Goal: Communication & Community: Connect with others

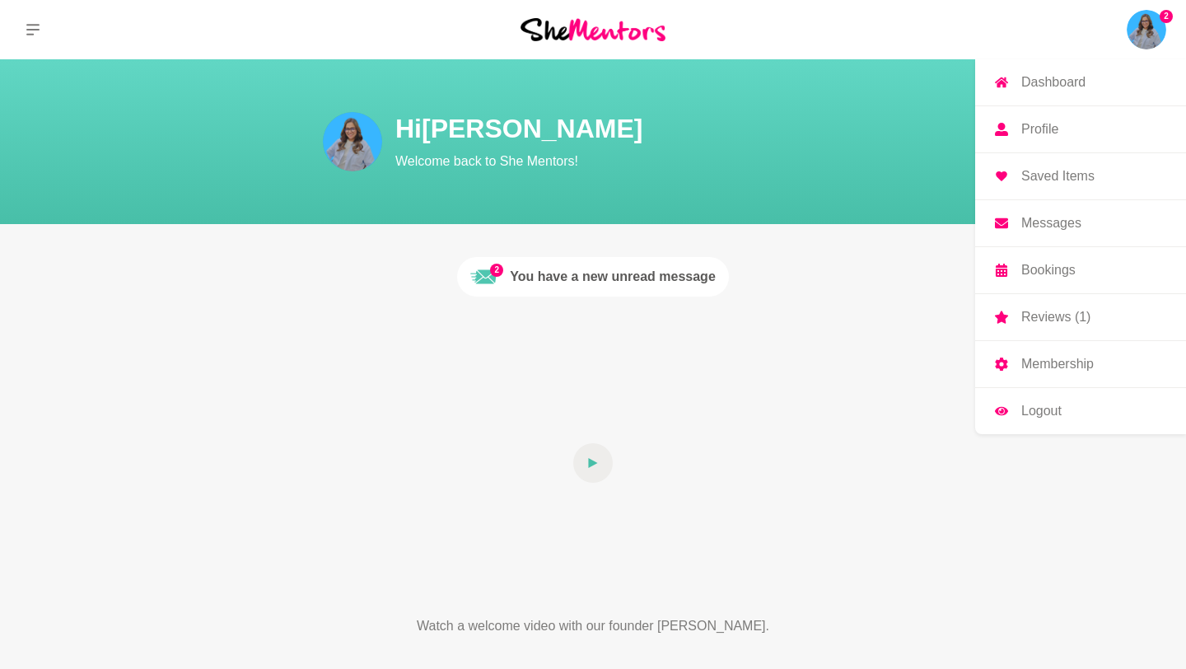
click at [1148, 26] on img at bounding box center [1146, 30] width 40 height 40
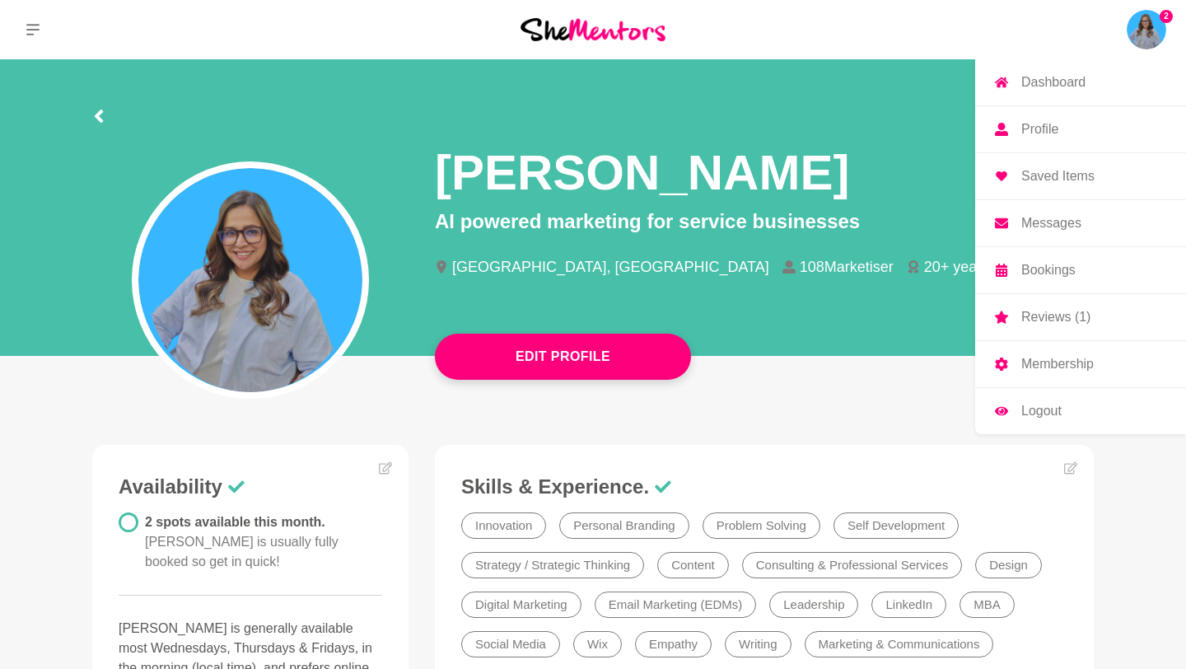
click at [1051, 227] on p "Messages" at bounding box center [1051, 223] width 60 height 13
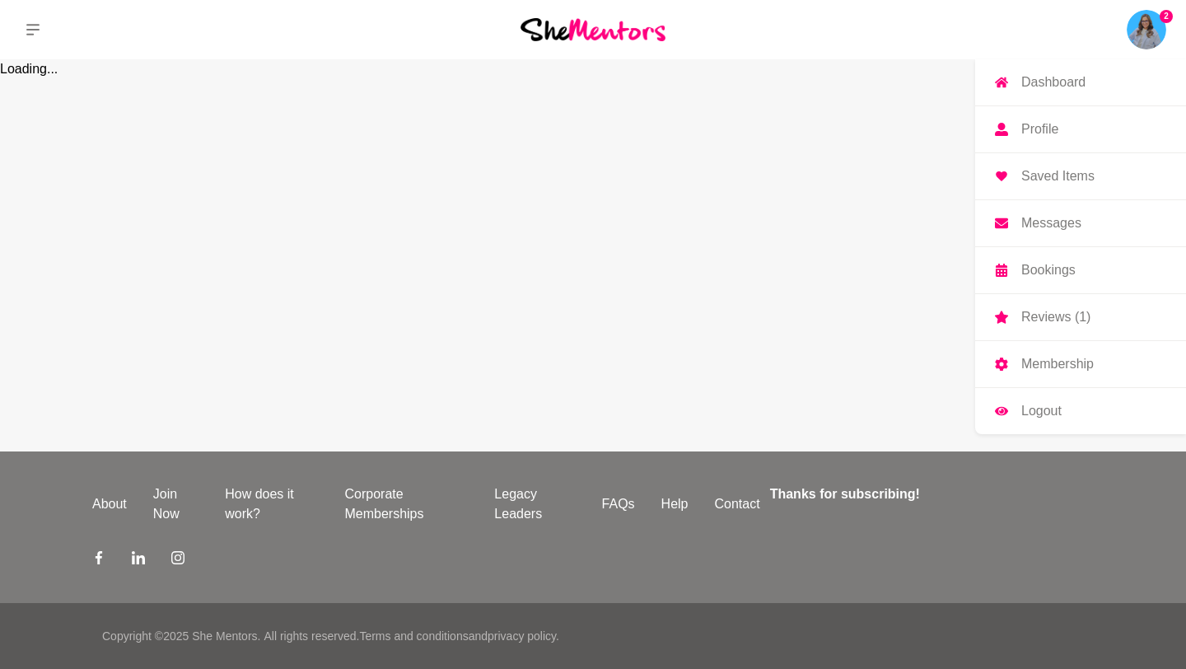
click at [1045, 217] on p "Messages" at bounding box center [1051, 223] width 60 height 13
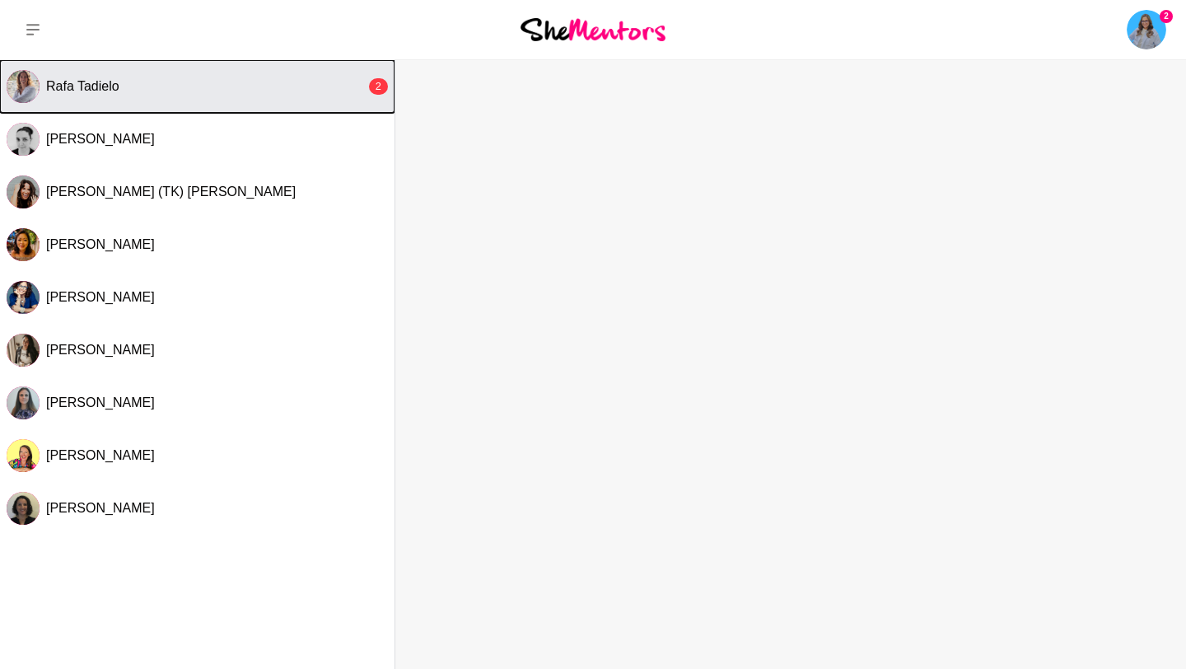
click at [249, 83] on div "Rafa Tadielo" at bounding box center [205, 86] width 319 height 16
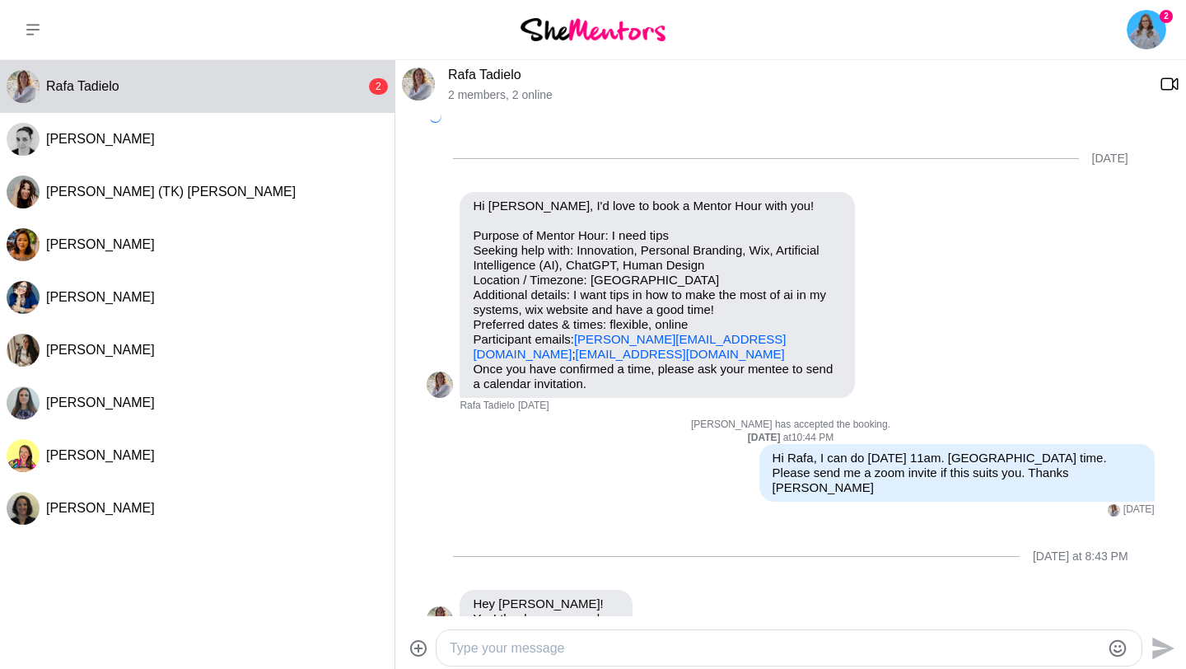
scroll to position [269, 0]
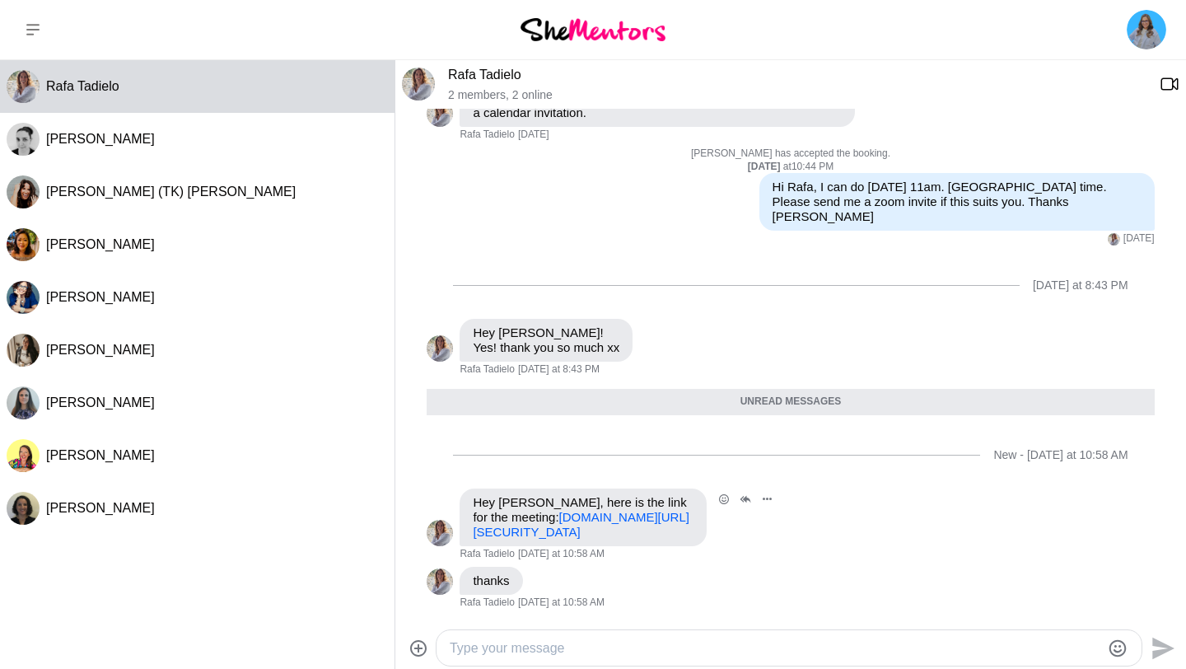
click at [569, 515] on link "[DOMAIN_NAME][URL][SECURITY_DATA]" at bounding box center [581, 524] width 217 height 29
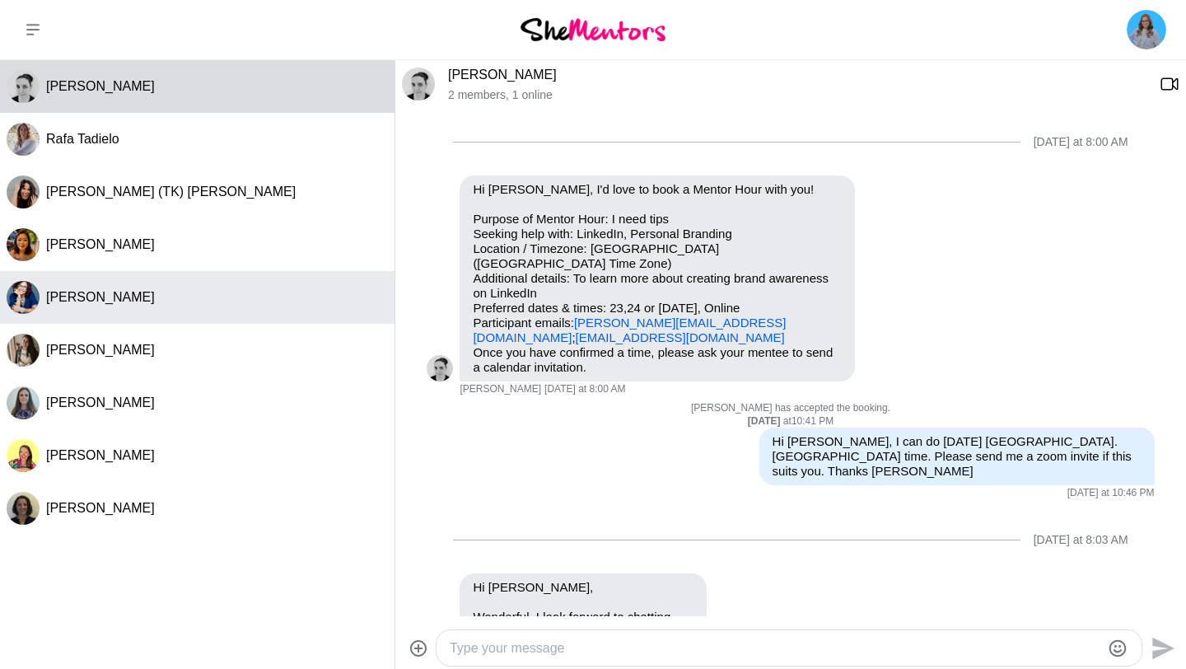
scroll to position [263, 0]
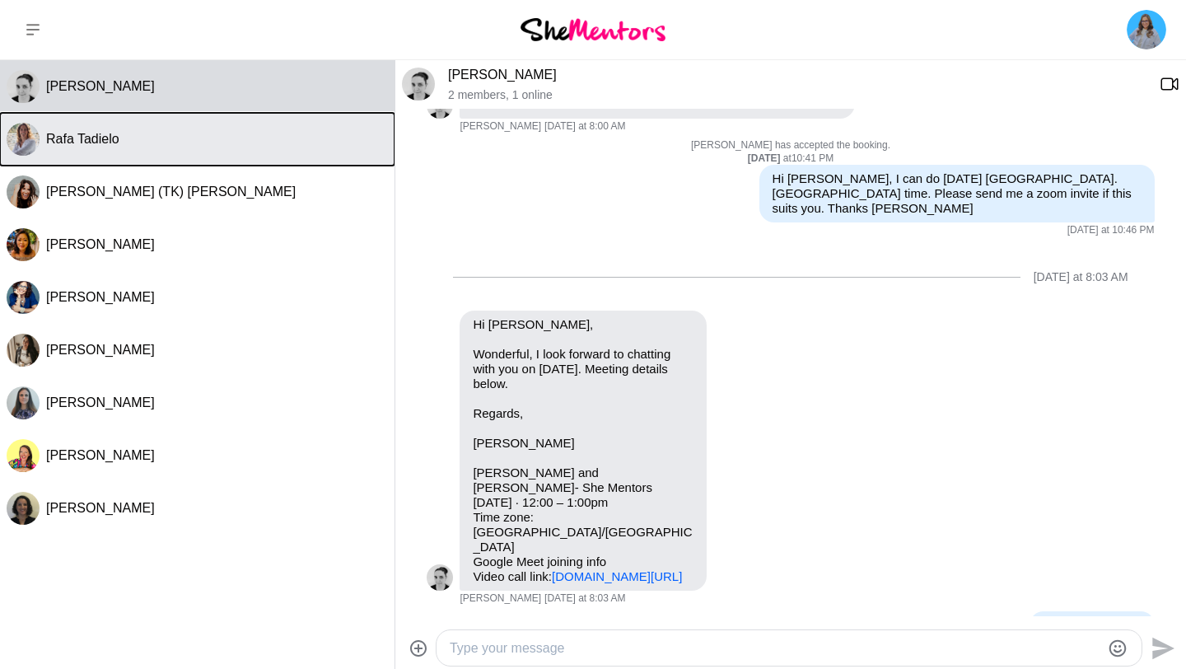
click at [200, 143] on div "Rafa Tadielo" at bounding box center [217, 139] width 342 height 16
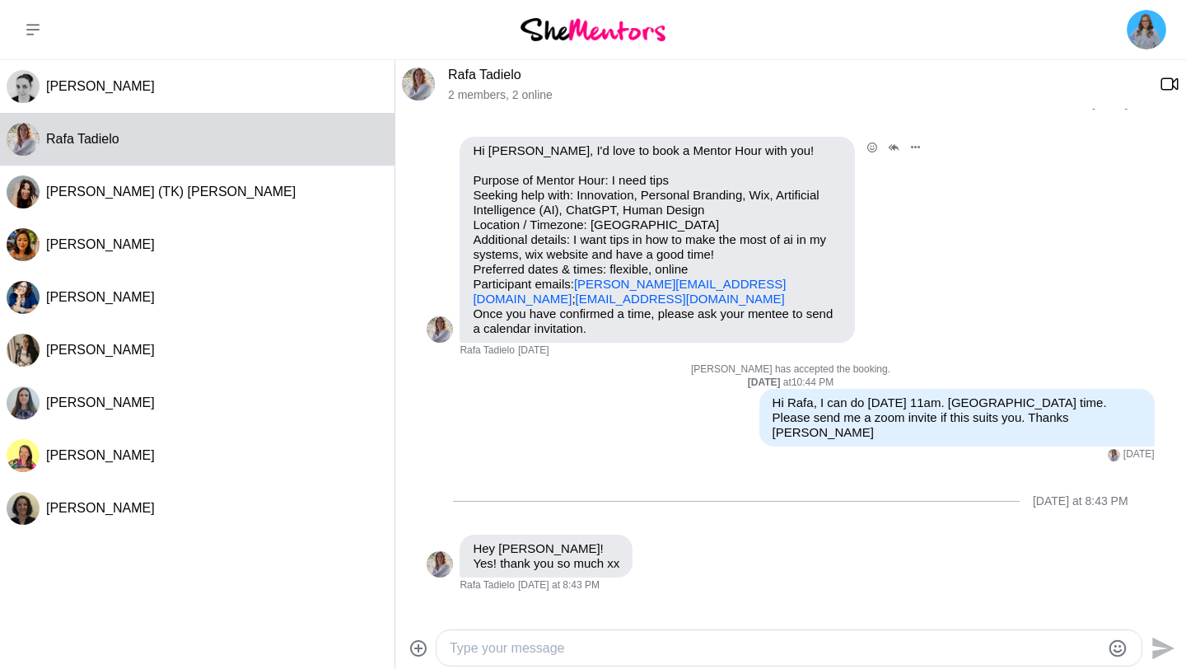
scroll to position [0, 0]
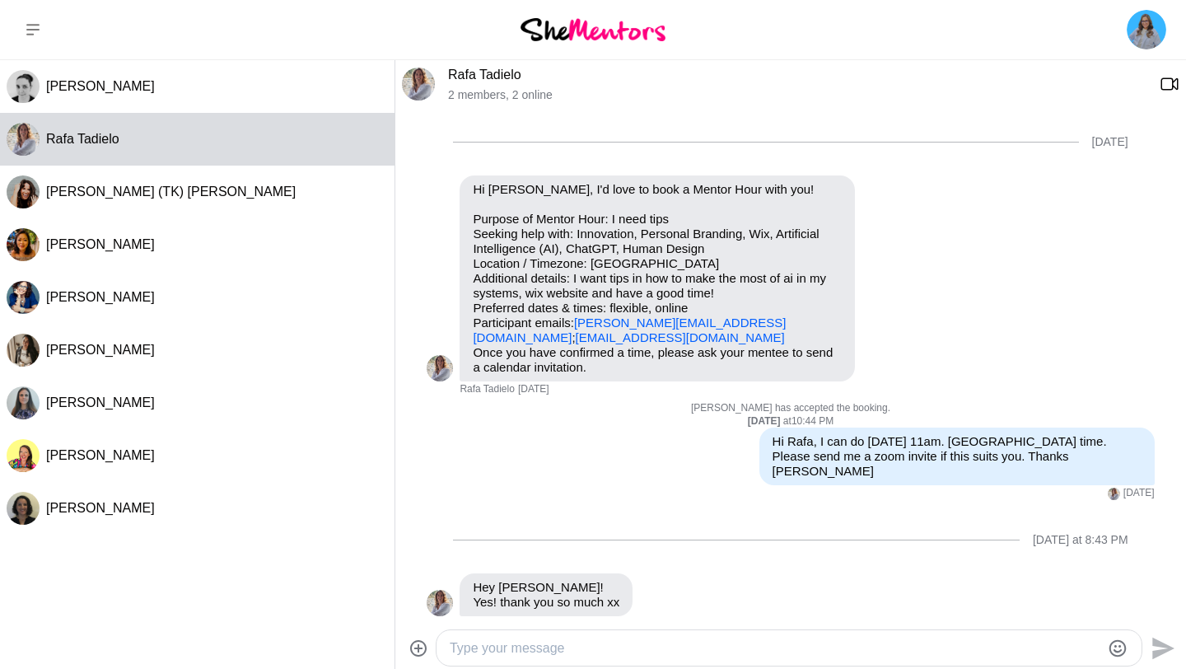
click at [463, 75] on link "Rafa Tadielo" at bounding box center [484, 75] width 73 height 14
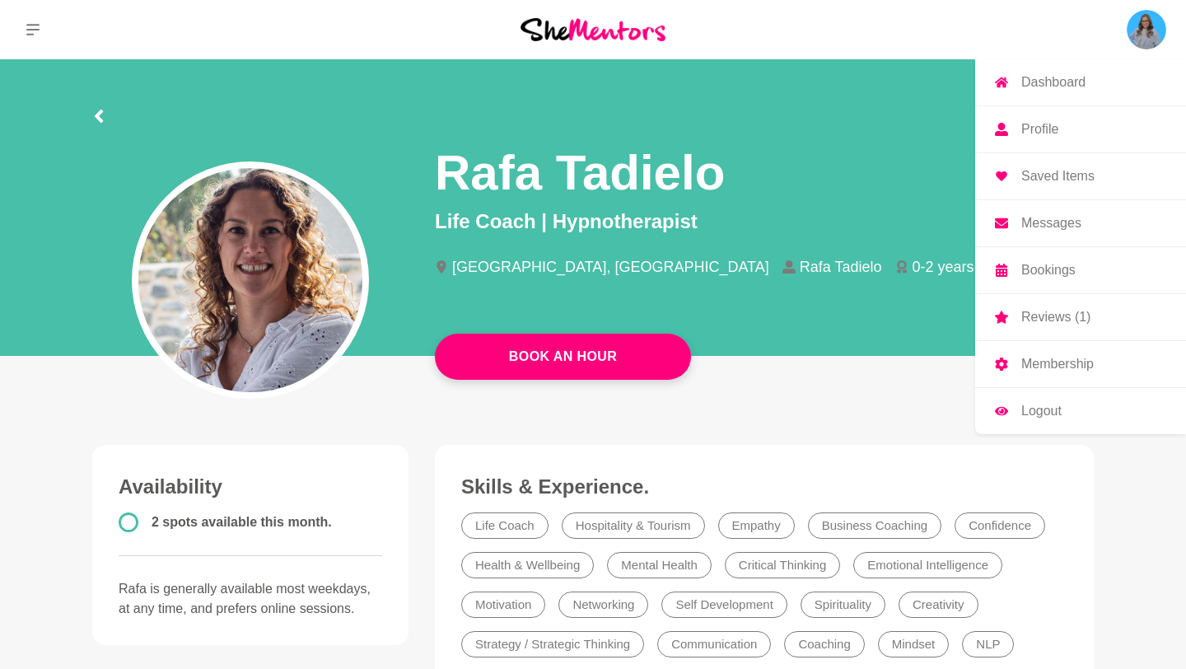
click at [1047, 234] on link "Messages" at bounding box center [1080, 223] width 211 height 46
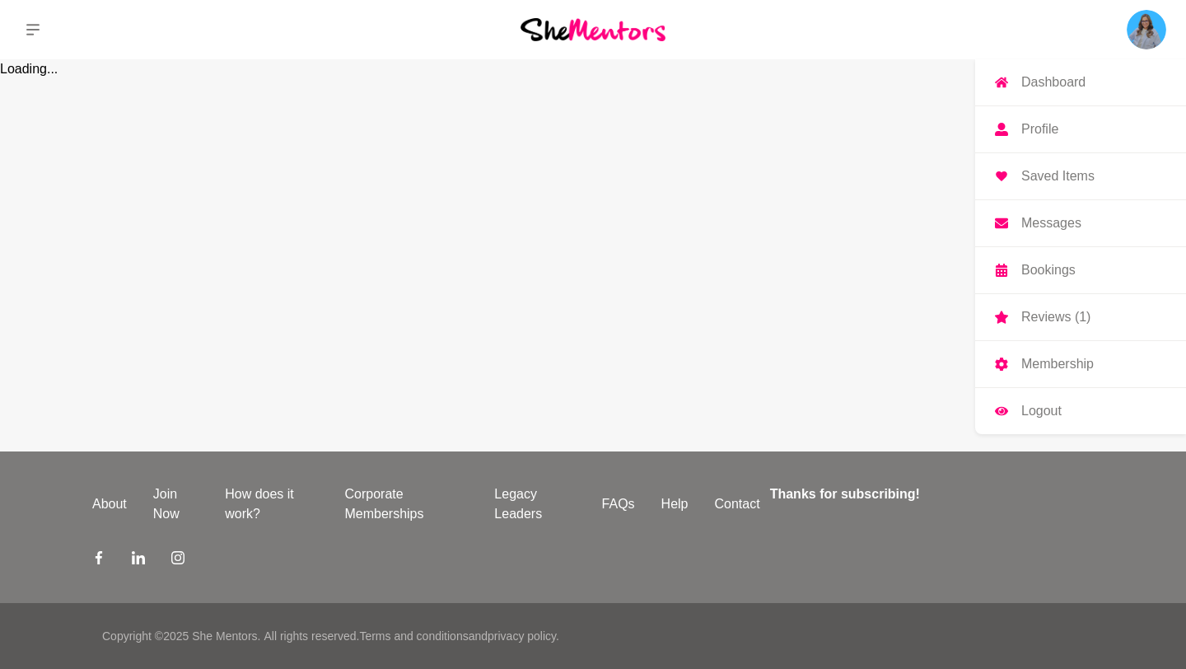
click at [1046, 226] on p "Messages" at bounding box center [1051, 223] width 60 height 13
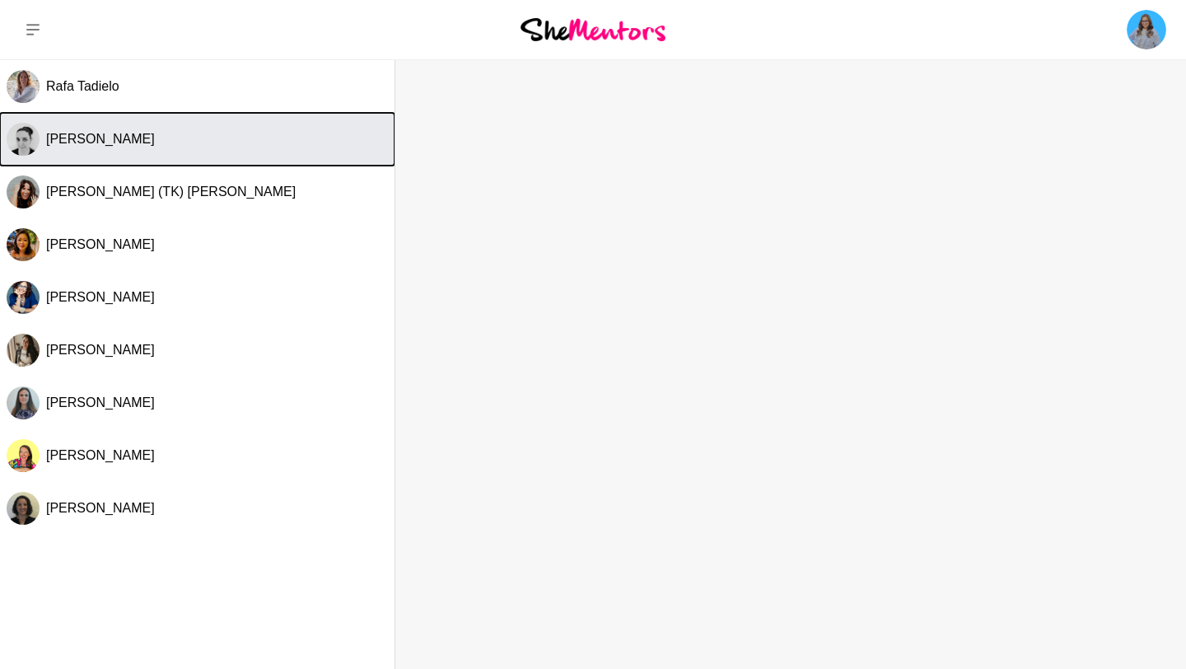
click at [143, 150] on button "[PERSON_NAME]" at bounding box center [197, 139] width 394 height 53
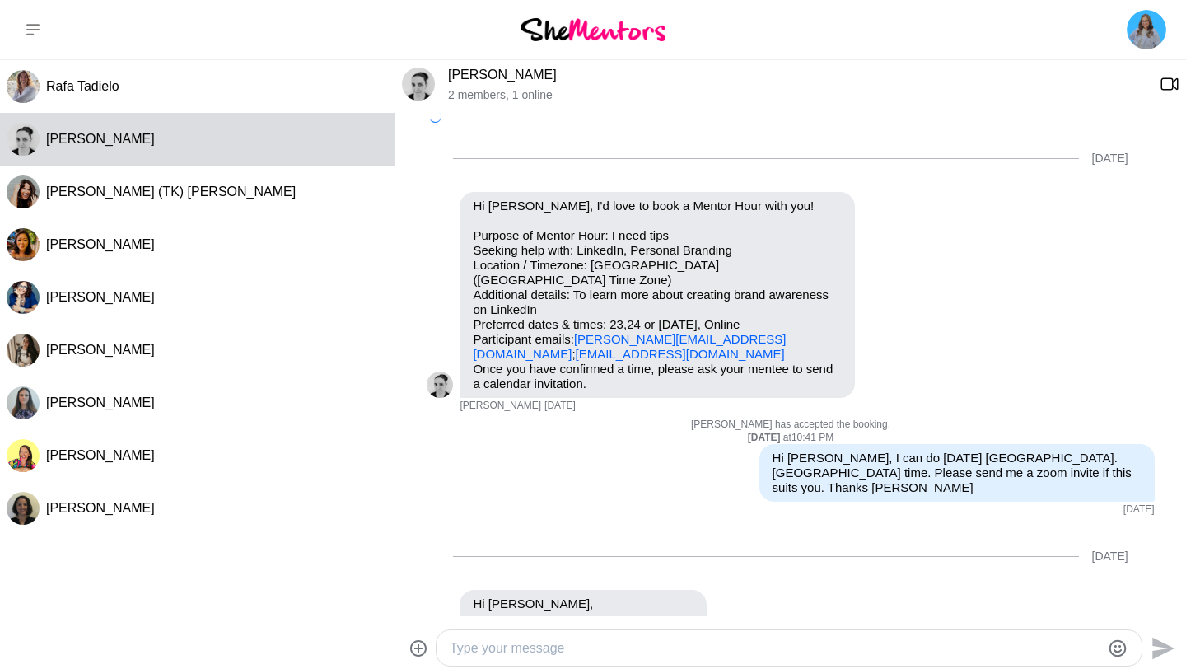
scroll to position [263, 0]
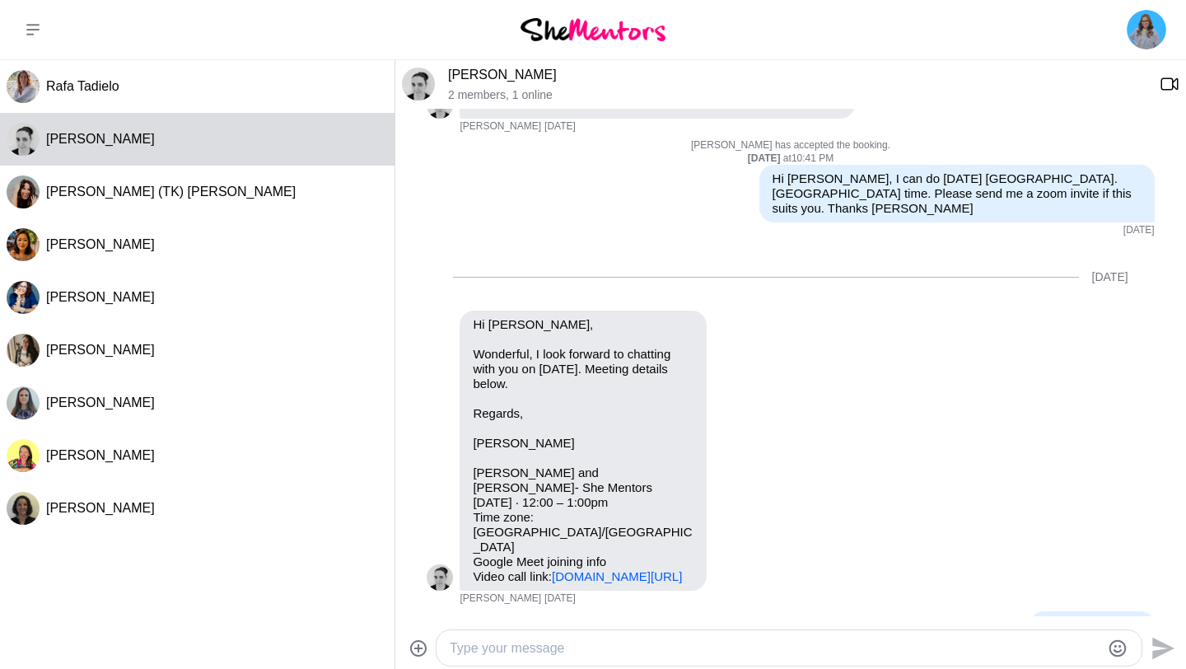
click at [421, 86] on img at bounding box center [418, 84] width 33 height 33
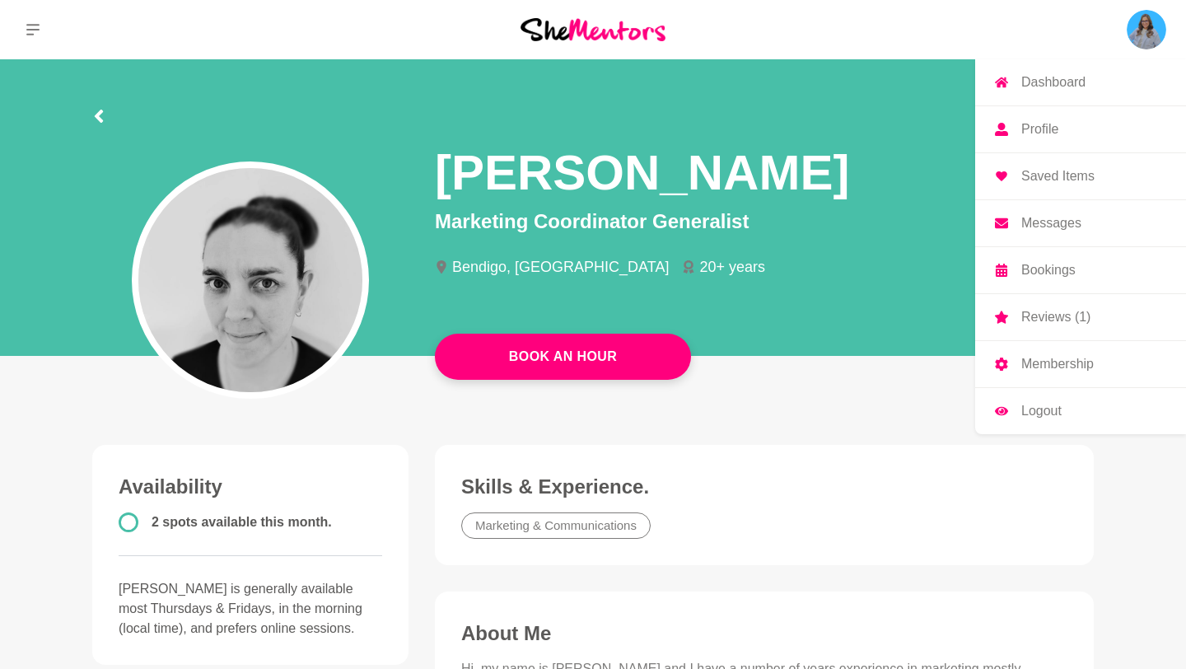
click at [1028, 224] on p "Messages" at bounding box center [1051, 223] width 60 height 13
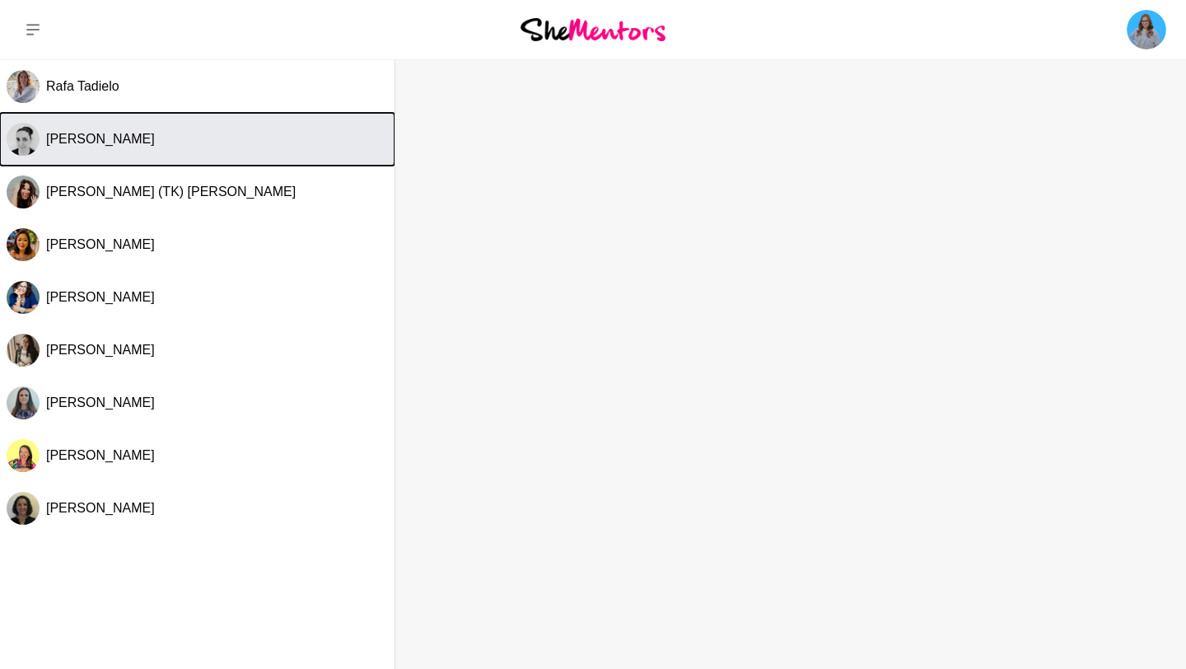
click at [218, 133] on div "[PERSON_NAME]" at bounding box center [217, 139] width 342 height 16
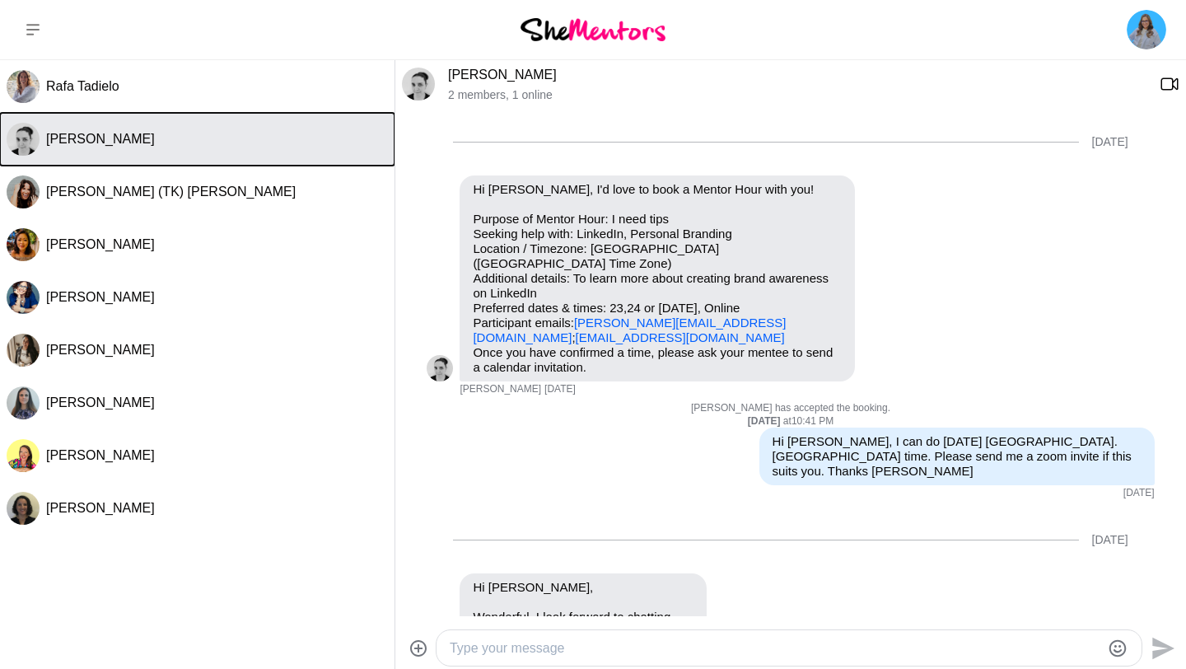
click at [153, 144] on div "[PERSON_NAME]" at bounding box center [217, 139] width 342 height 16
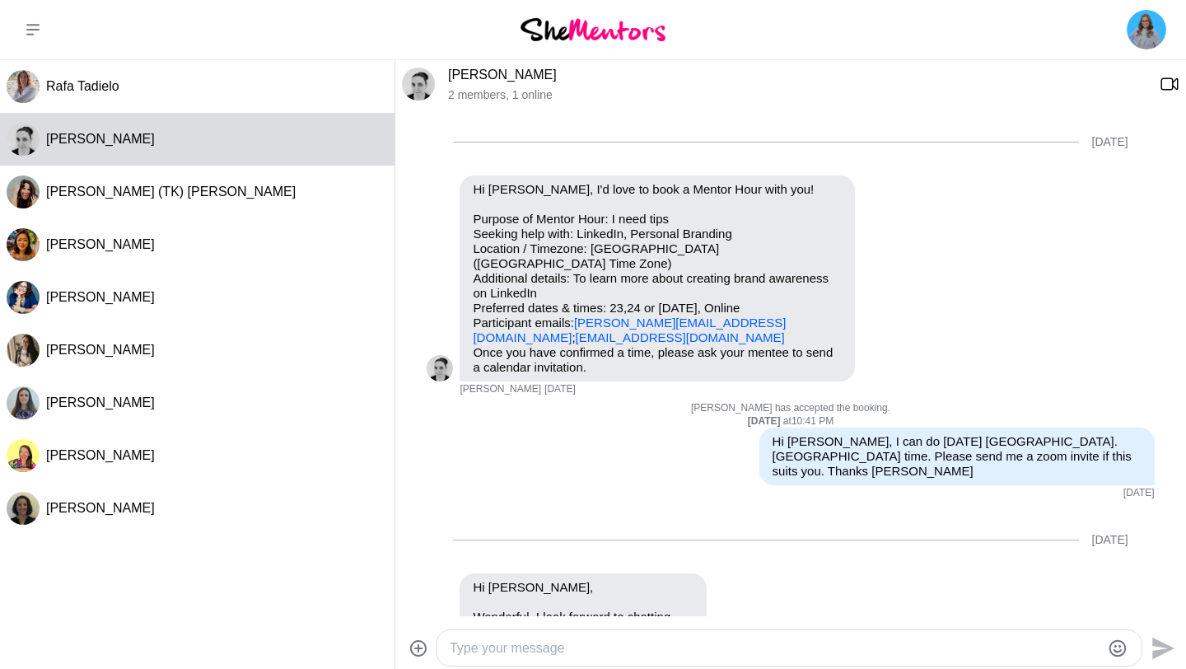
click at [413, 79] on img at bounding box center [418, 84] width 33 height 33
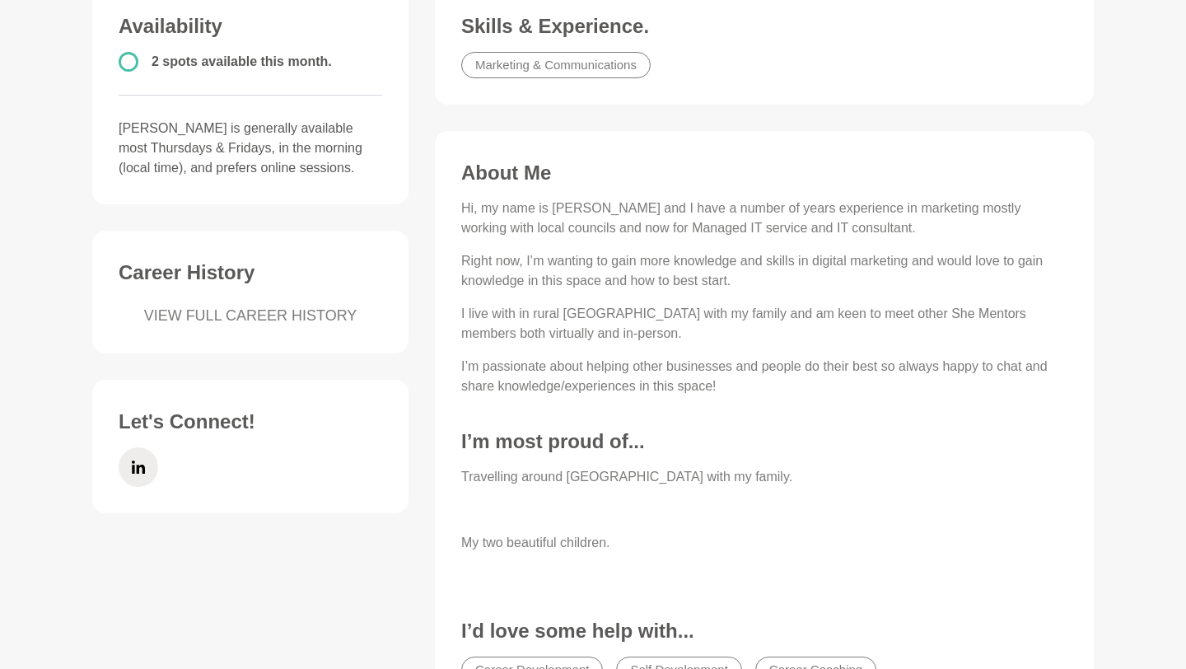
scroll to position [461, 0]
click at [316, 312] on link "VIEW FULL CAREER HISTORY" at bounding box center [250, 315] width 263 height 22
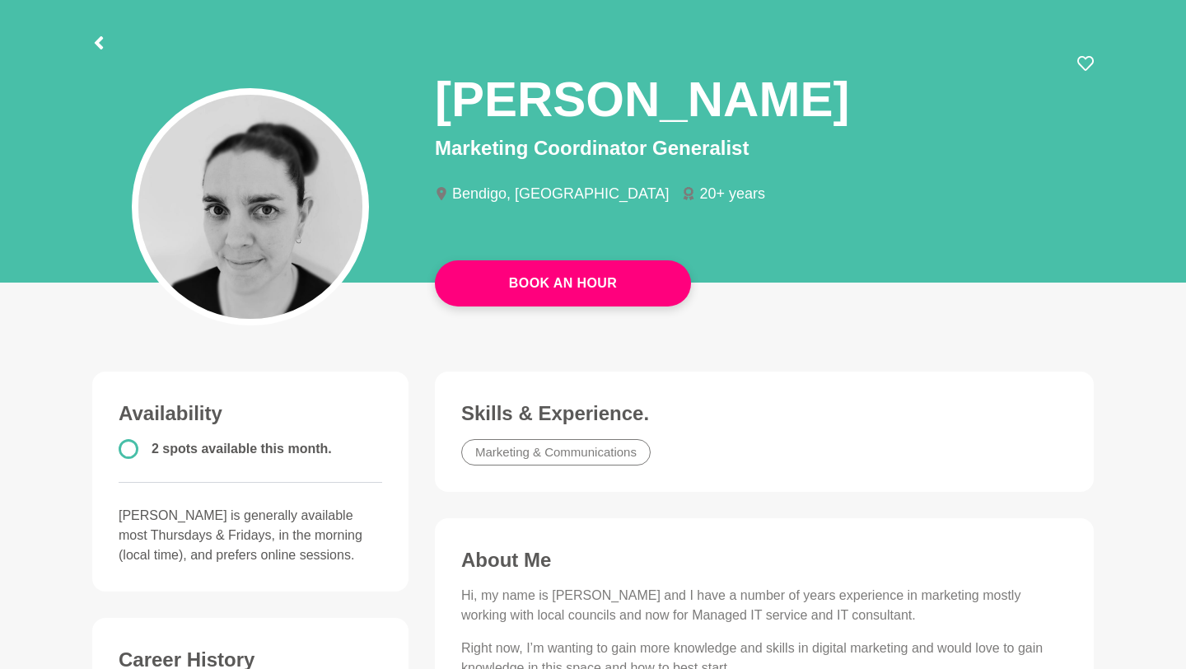
scroll to position [0, 0]
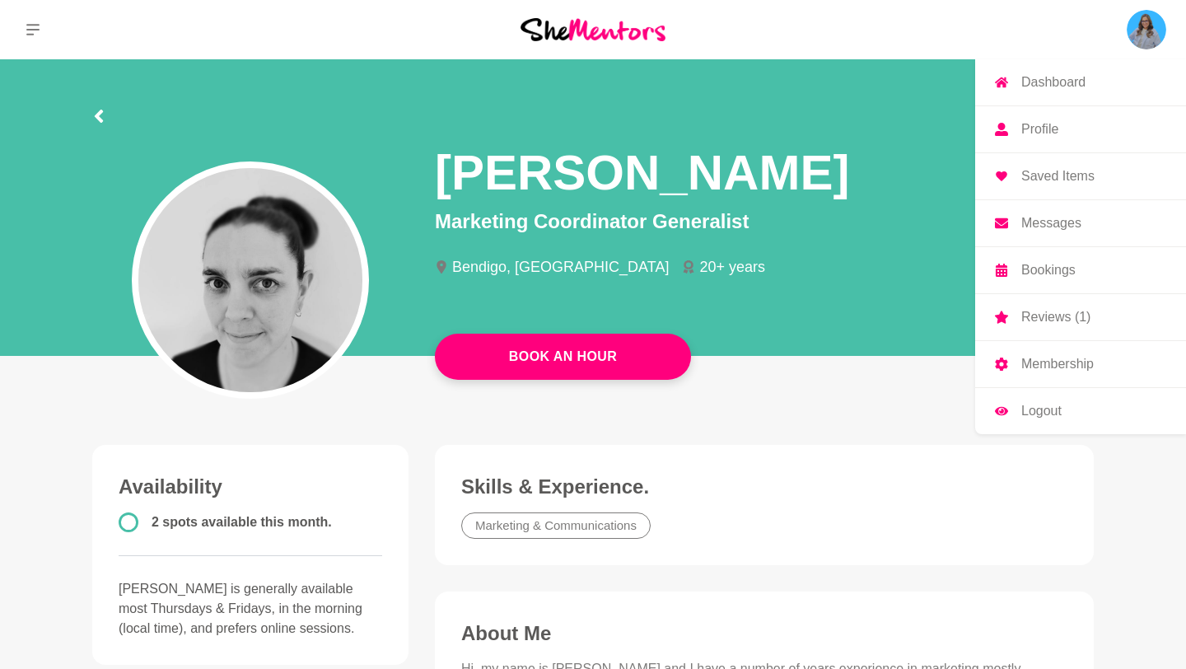
click at [1047, 315] on p "Reviews (1)" at bounding box center [1055, 316] width 69 height 13
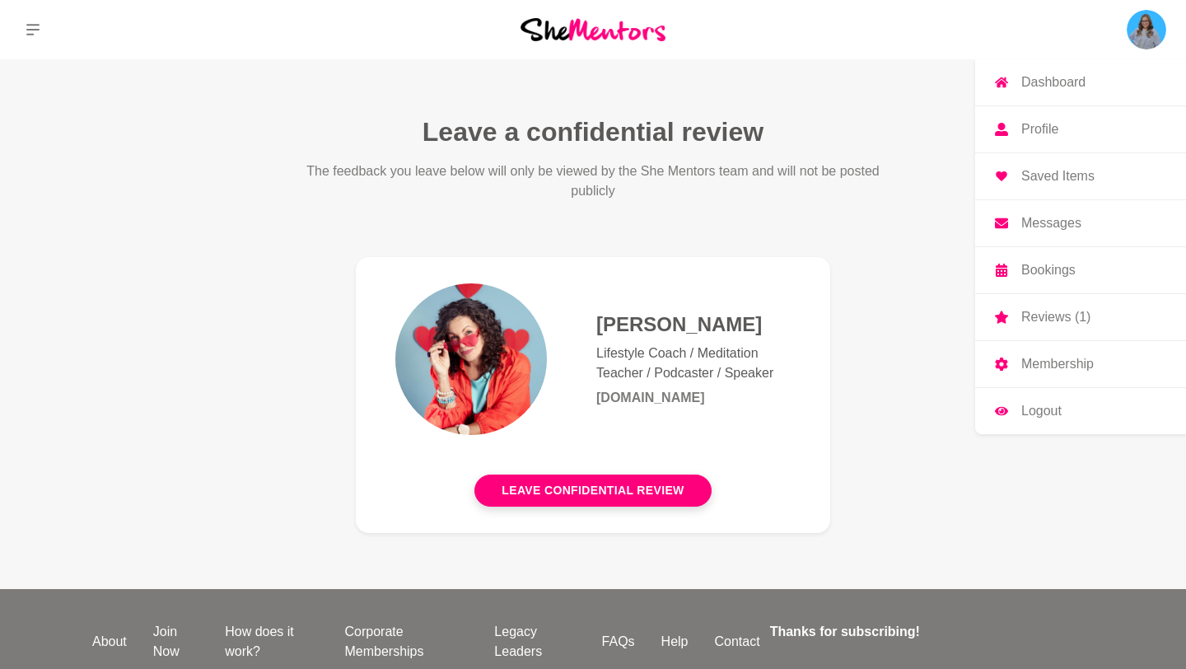
click at [1049, 224] on p "Messages" at bounding box center [1051, 223] width 60 height 13
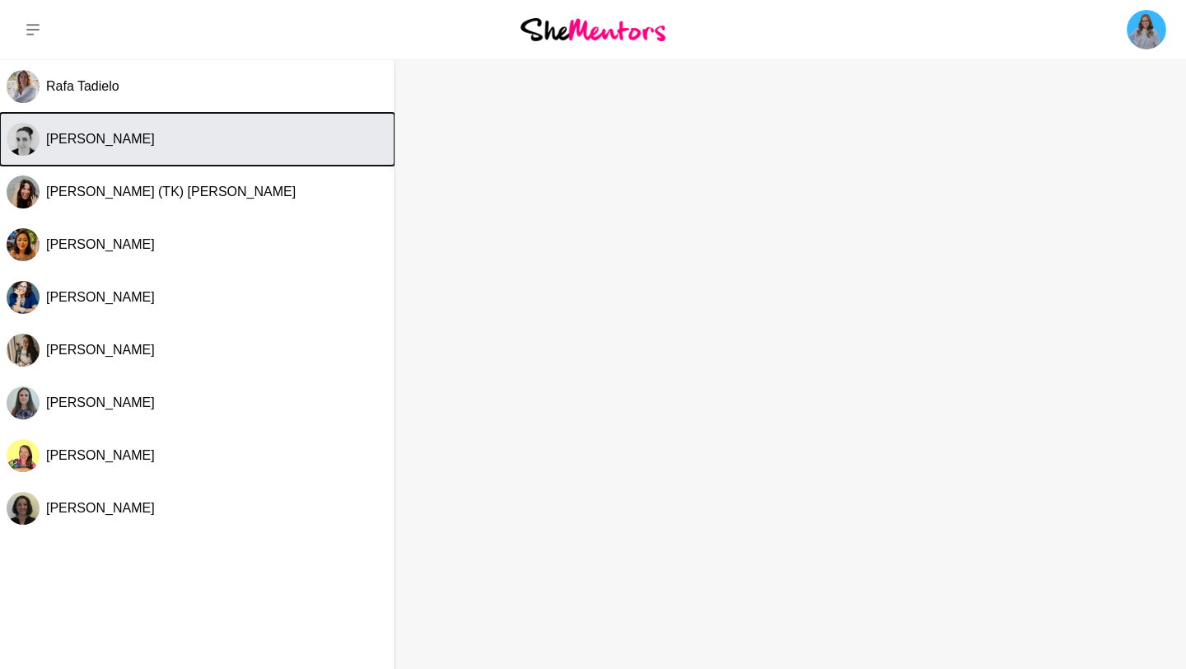
click at [154, 147] on button "[PERSON_NAME]" at bounding box center [197, 139] width 394 height 53
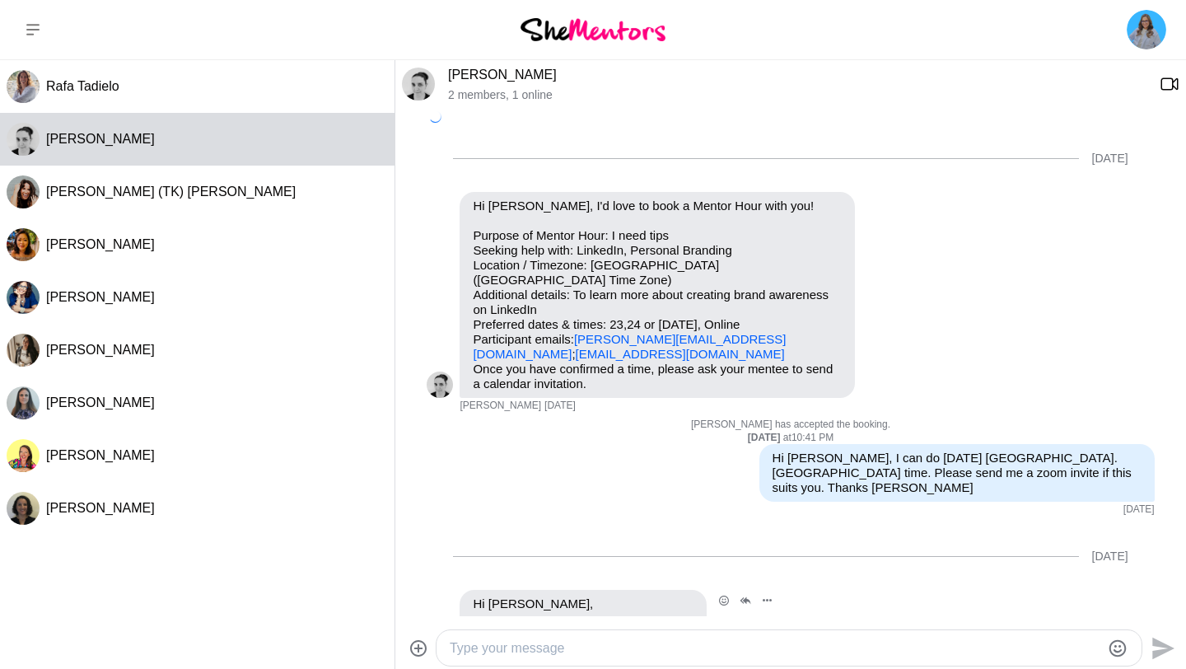
scroll to position [263, 0]
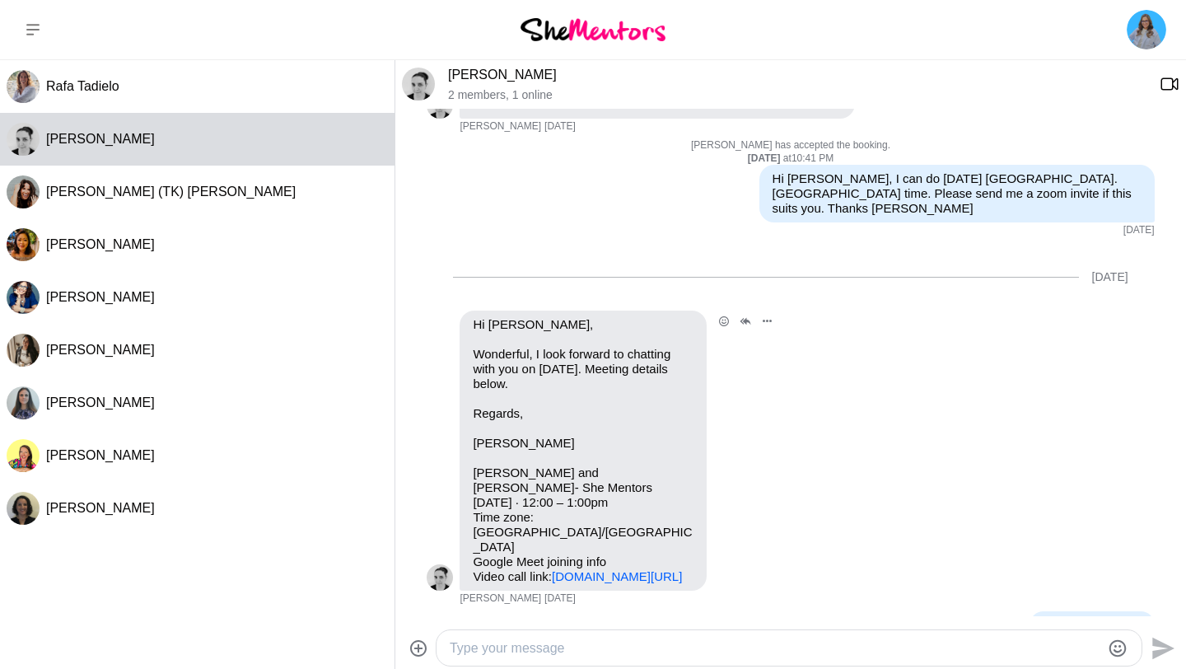
click at [646, 569] on link "meet.google.com/sqt-cgue-zet" at bounding box center [617, 576] width 130 height 14
